Goal: Find contact information: Find contact information

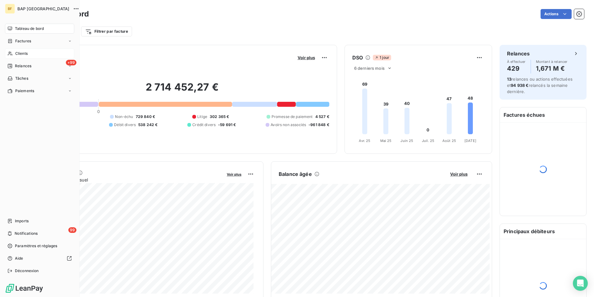
click at [13, 53] on div "Clients" at bounding box center [39, 53] width 69 height 10
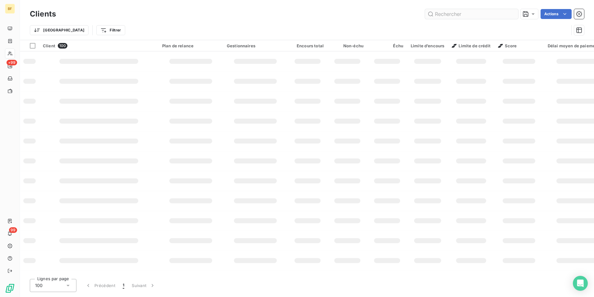
click at [489, 12] on input "text" at bounding box center [471, 14] width 93 height 10
type input "il primo"
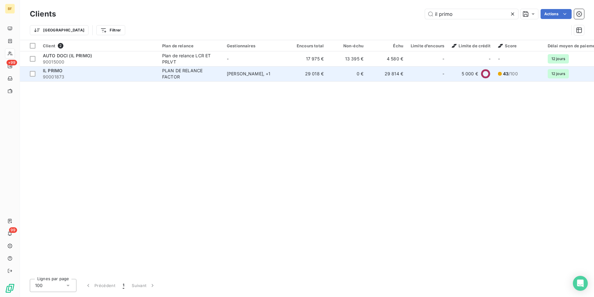
click at [167, 73] on div "PLAN DE RELANCE FACTOR" at bounding box center [190, 73] width 57 height 12
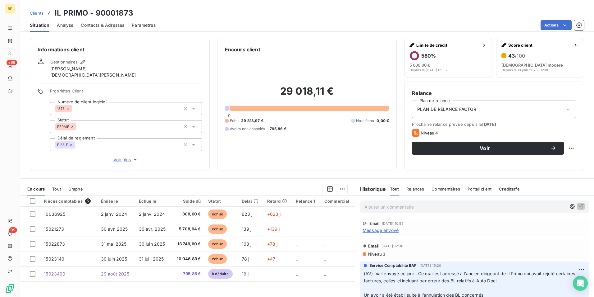
click at [411, 211] on div "Ajouter un commentaire ﻿" at bounding box center [474, 206] width 229 height 12
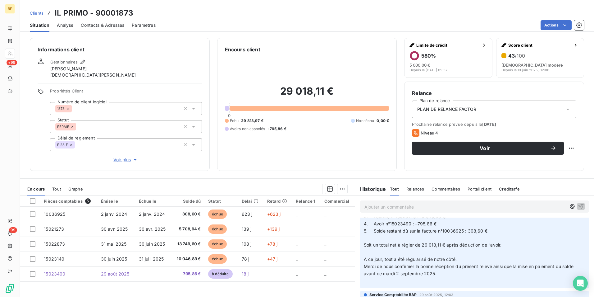
scroll to position [242, 0]
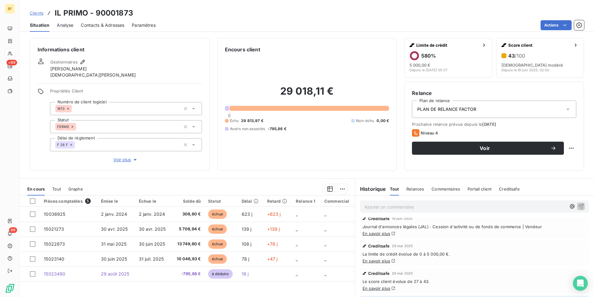
click at [401, 208] on p "Ajouter un commentaire ﻿" at bounding box center [466, 207] width 202 height 8
click at [451, 207] on span "(AV) courrier de mise en demeure envoyée ce jour par mail" at bounding box center [426, 205] width 122 height 5
click at [106, 27] on span "Contacts & Adresses" at bounding box center [103, 25] width 44 height 6
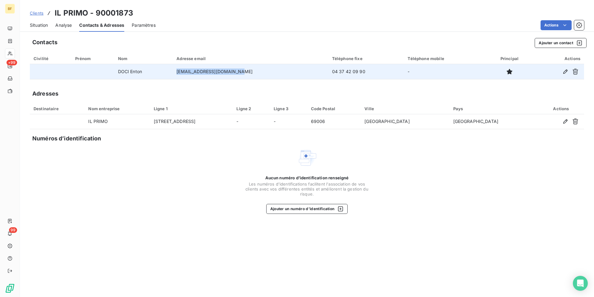
drag, startPoint x: 248, startPoint y: 70, endPoint x: 183, endPoint y: 76, distance: 65.0
click at [183, 76] on td "[EMAIL_ADDRESS][DOMAIN_NAME]" at bounding box center [250, 71] width 155 height 15
copy td "[EMAIL_ADDRESS][DOMAIN_NAME]"
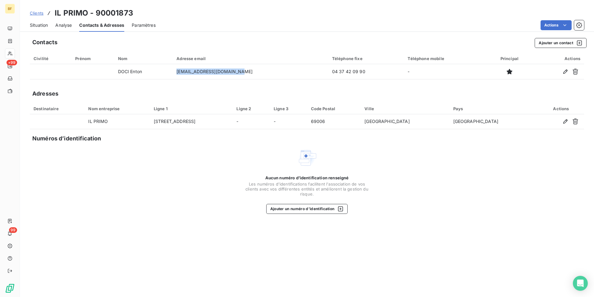
click at [45, 28] on div "Situation" at bounding box center [39, 25] width 18 height 13
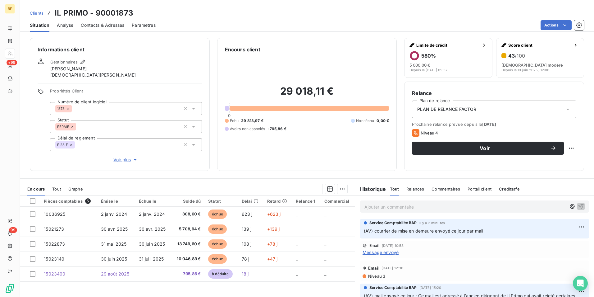
drag, startPoint x: 90, startPoint y: 24, endPoint x: 104, endPoint y: 29, distance: 14.2
click at [91, 24] on span "Contacts & Adresses" at bounding box center [103, 25] width 44 height 6
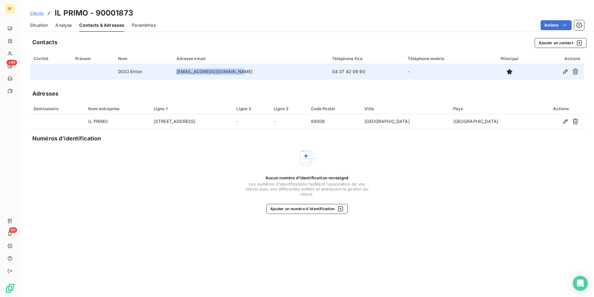
drag, startPoint x: 226, startPoint y: 71, endPoint x: 187, endPoint y: 72, distance: 38.2
click at [187, 72] on td "[EMAIL_ADDRESS][DOMAIN_NAME]" at bounding box center [250, 71] width 155 height 15
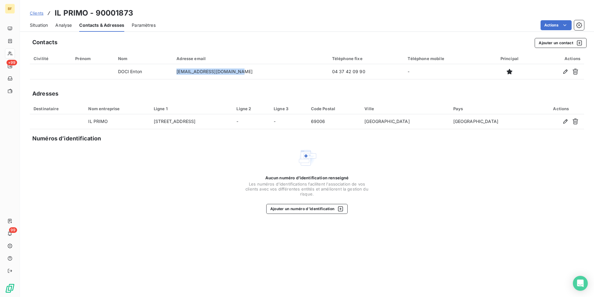
copy td "[EMAIL_ADDRESS][DOMAIN_NAME]"
click at [44, 25] on span "Situation" at bounding box center [39, 25] width 18 height 6
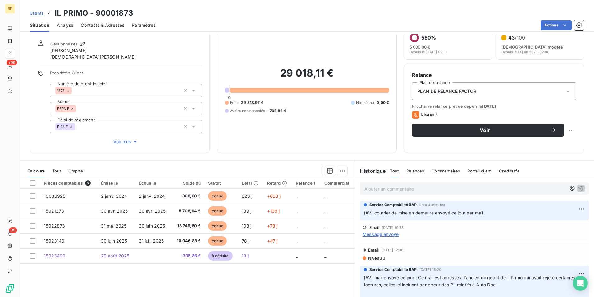
scroll to position [37, 0]
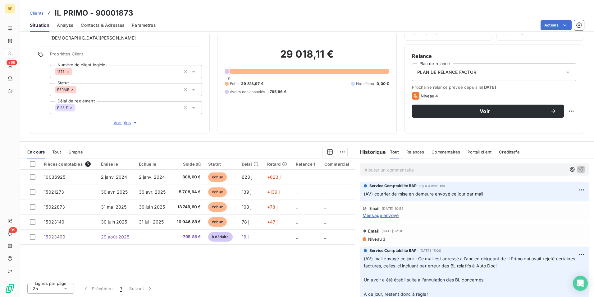
drag, startPoint x: 89, startPoint y: 29, endPoint x: 91, endPoint y: 25, distance: 3.5
click at [90, 28] on div "Contacts & Adresses" at bounding box center [103, 25] width 44 height 13
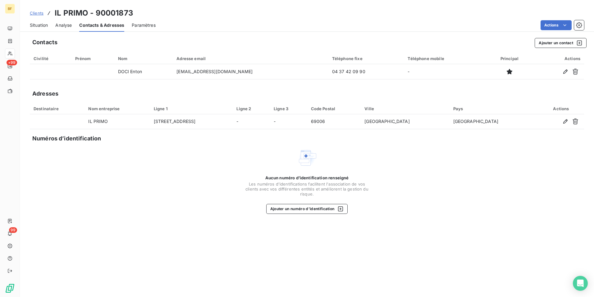
click at [39, 28] on div "Situation" at bounding box center [39, 25] width 18 height 13
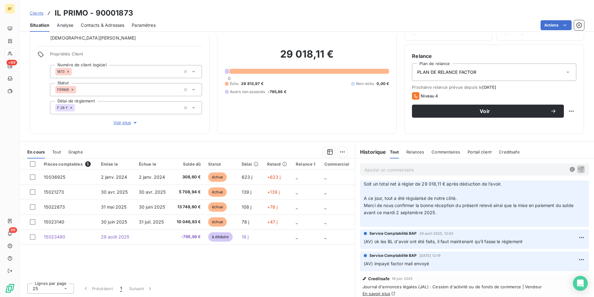
scroll to position [187, 0]
